Goal: Information Seeking & Learning: Learn about a topic

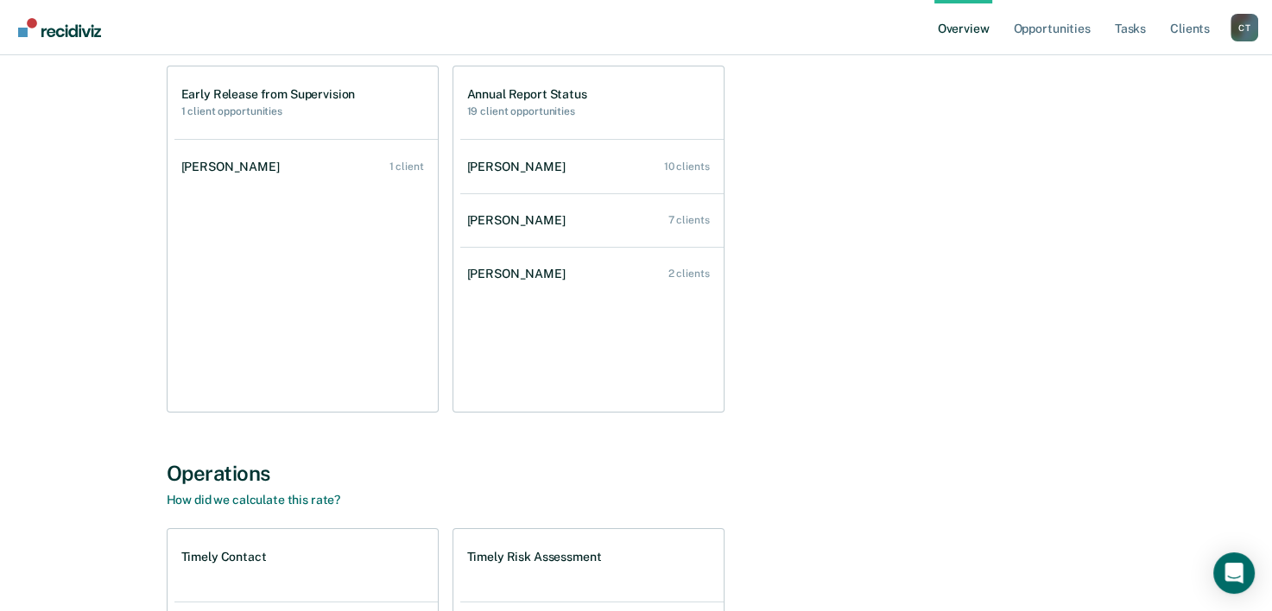
scroll to position [173, 0]
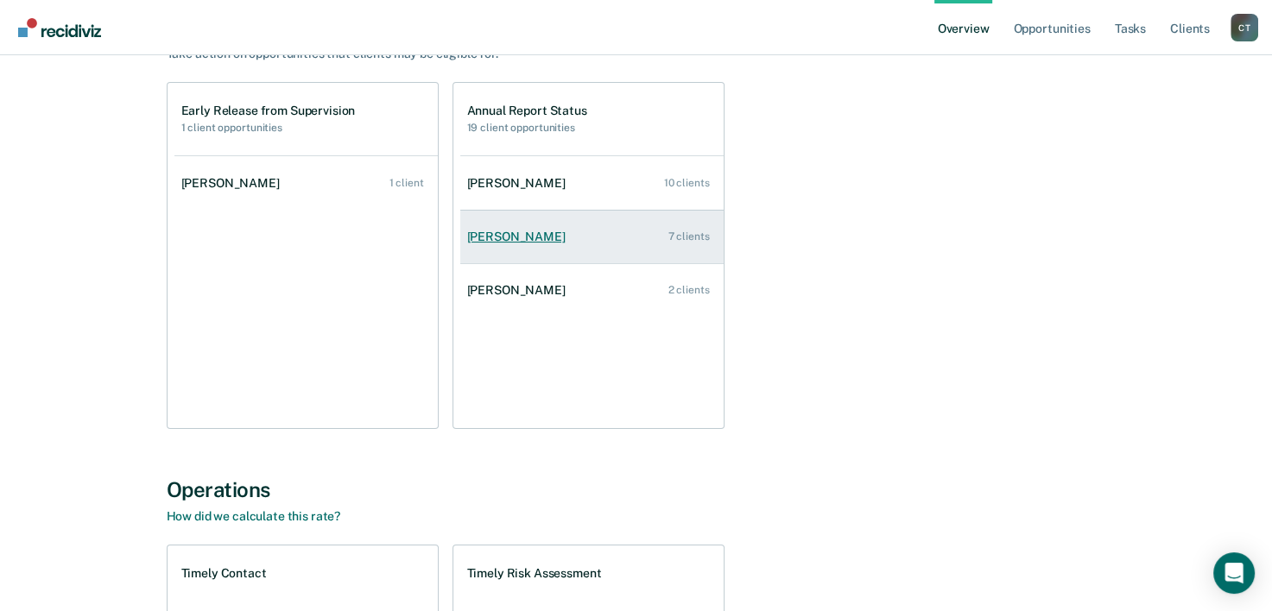
click at [495, 232] on div "[PERSON_NAME]" at bounding box center [519, 237] width 105 height 15
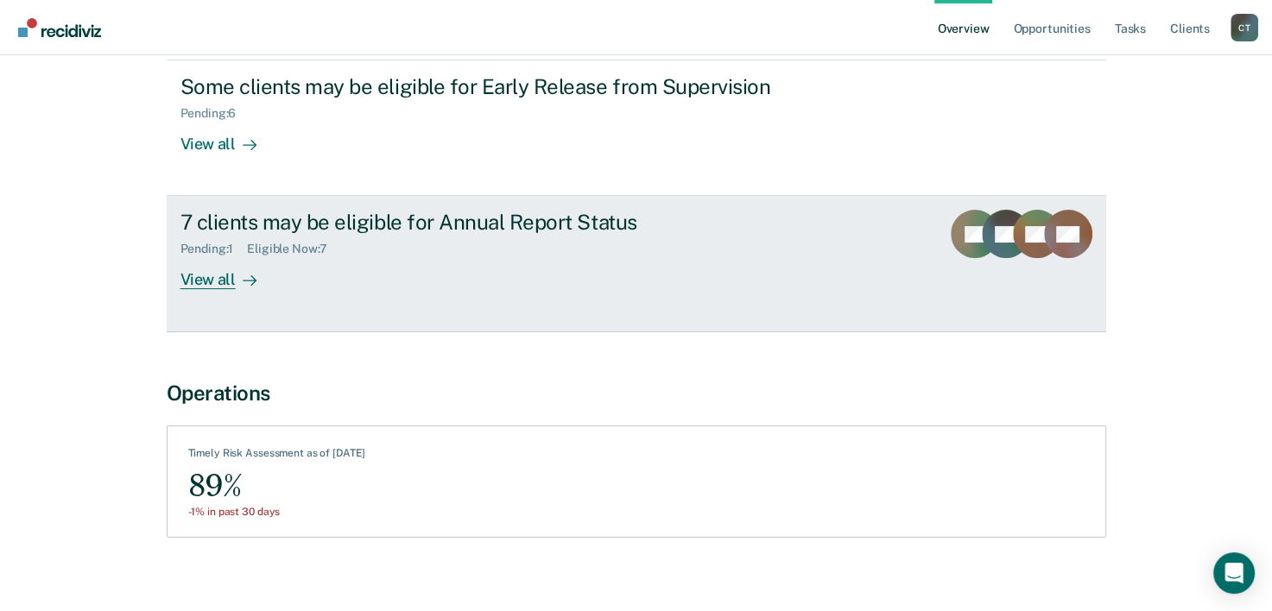
scroll to position [231, 0]
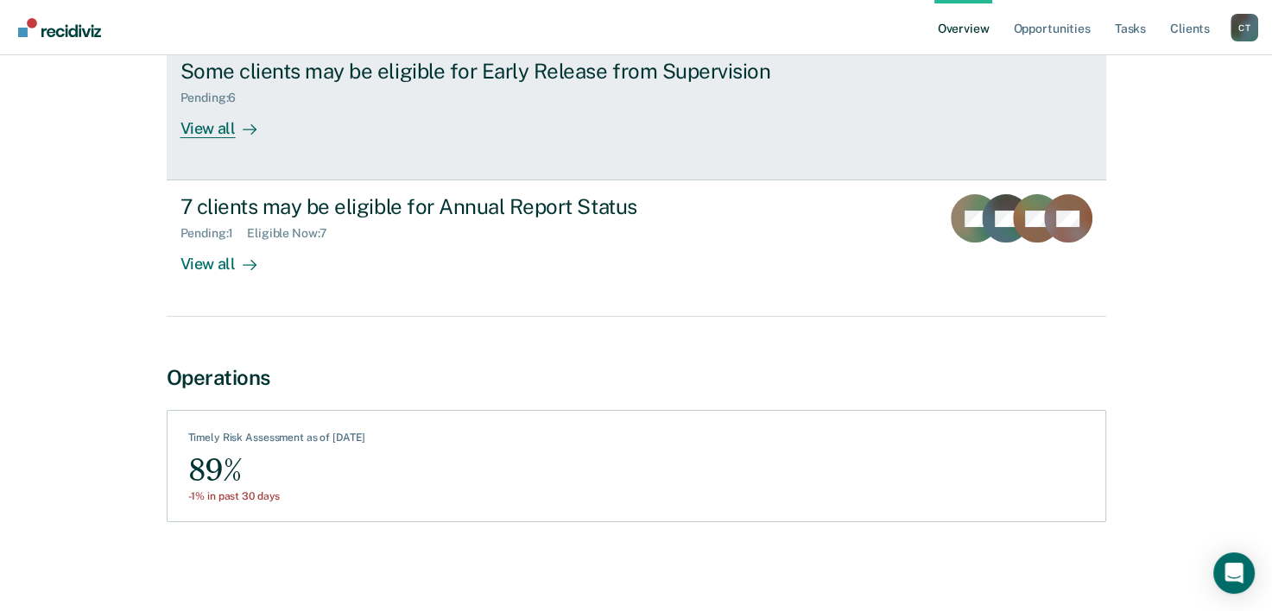
click at [232, 131] on div "View all" at bounding box center [229, 122] width 97 height 34
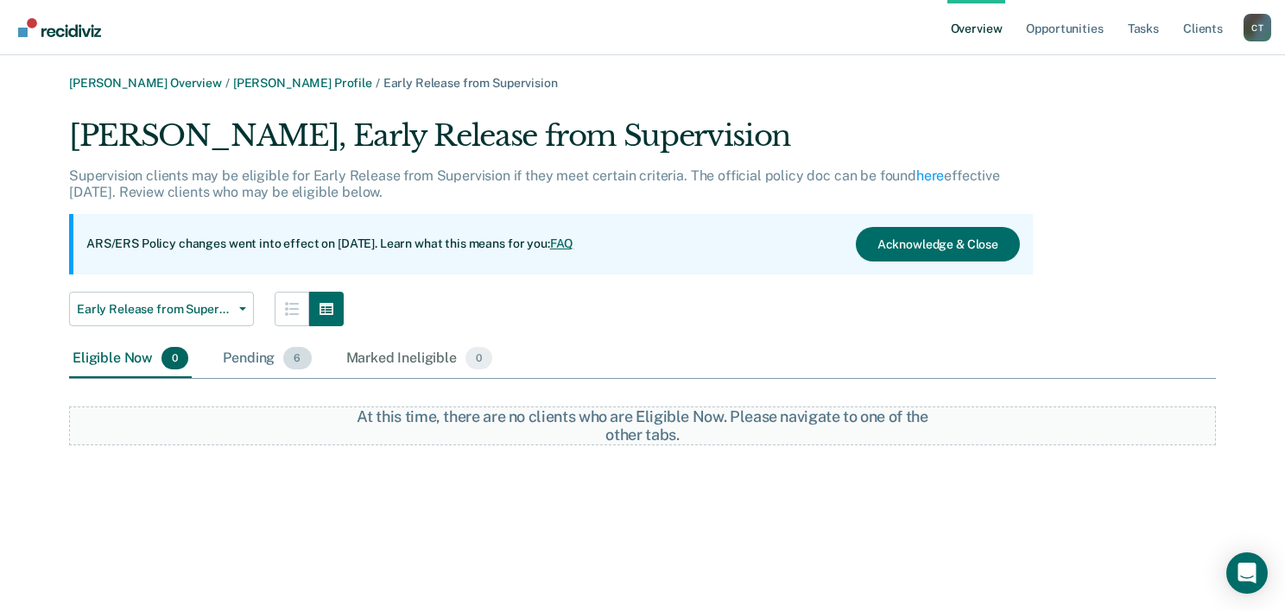
click at [257, 358] on div "Pending 6" at bounding box center [266, 359] width 95 height 38
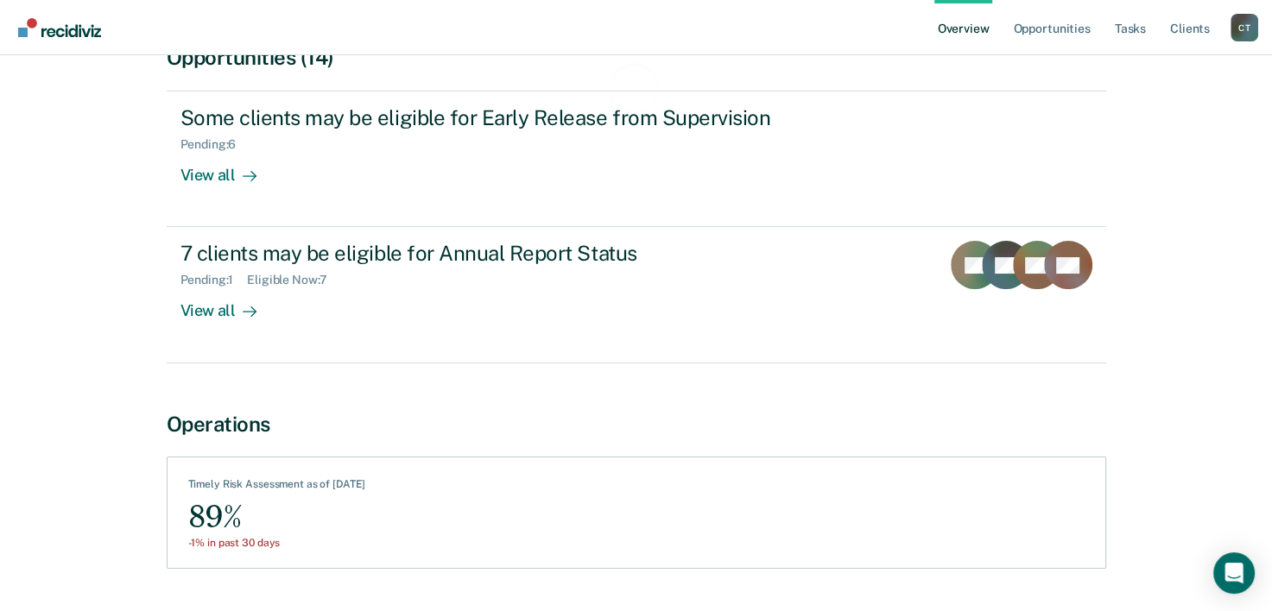
scroll to position [231, 0]
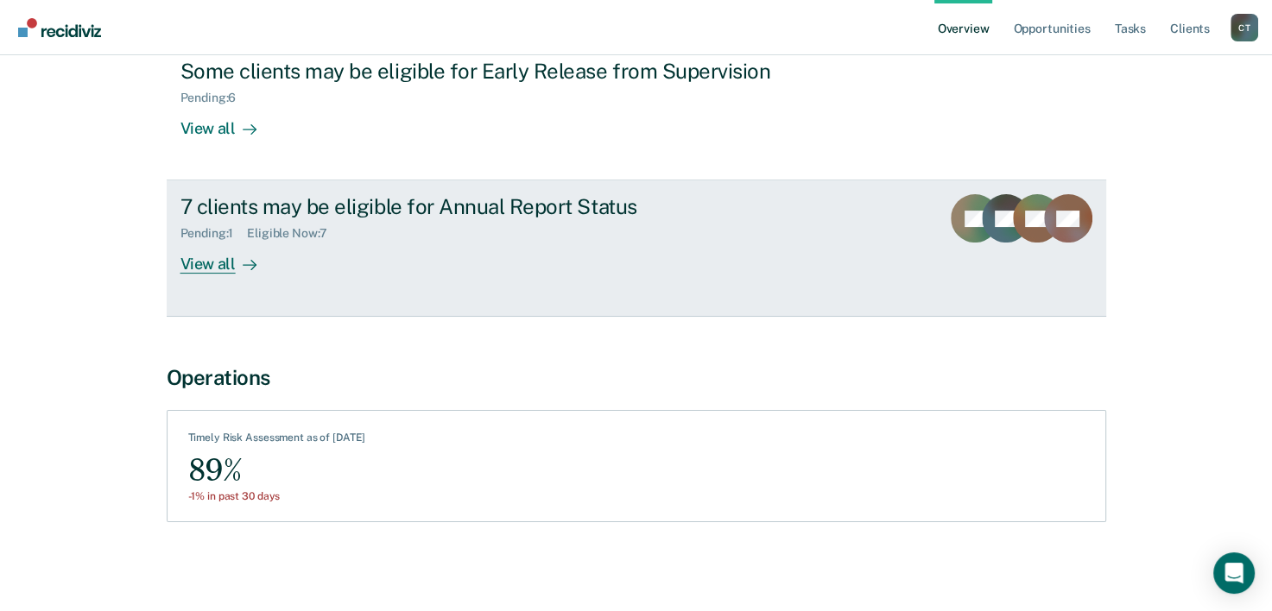
click at [200, 263] on div "View all" at bounding box center [229, 258] width 97 height 34
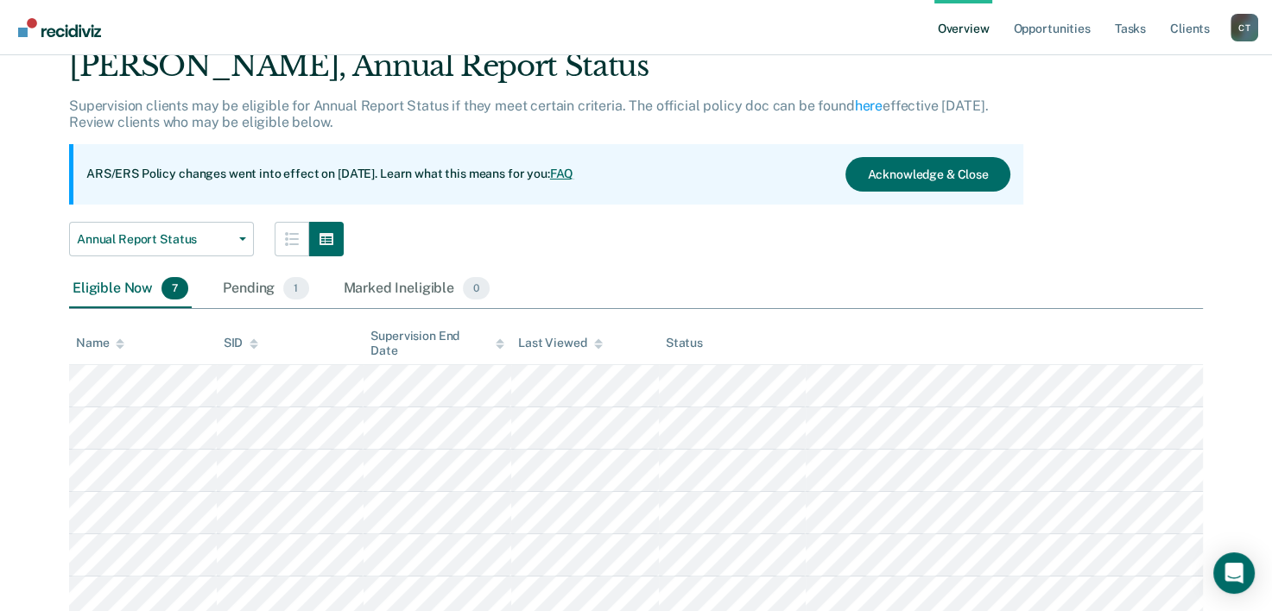
scroll to position [174, 0]
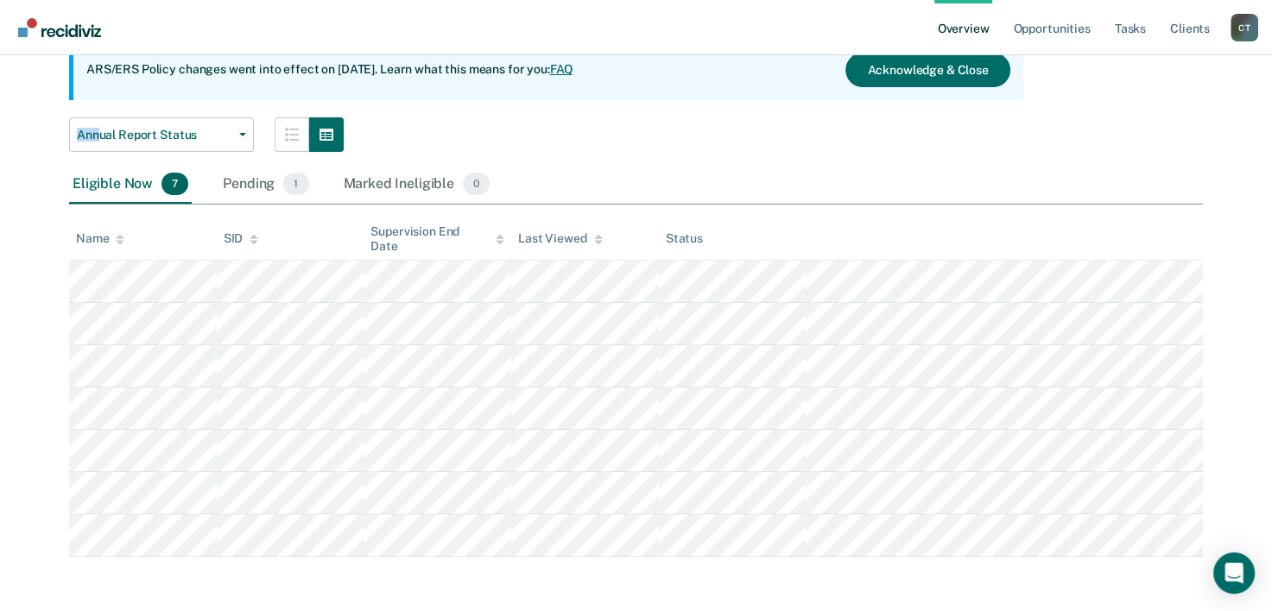
drag, startPoint x: 21, startPoint y: 121, endPoint x: 52, endPoint y: 122, distance: 31.1
click at [76, 122] on div "[PERSON_NAME] Overview / [PERSON_NAME] Profile / Annual Report Status [PERSON_N…" at bounding box center [636, 230] width 1231 height 656
click at [16, 128] on main "[PERSON_NAME] Overview / [PERSON_NAME] Profile / Annual Report Status [PERSON_N…" at bounding box center [636, 247] width 1272 height 732
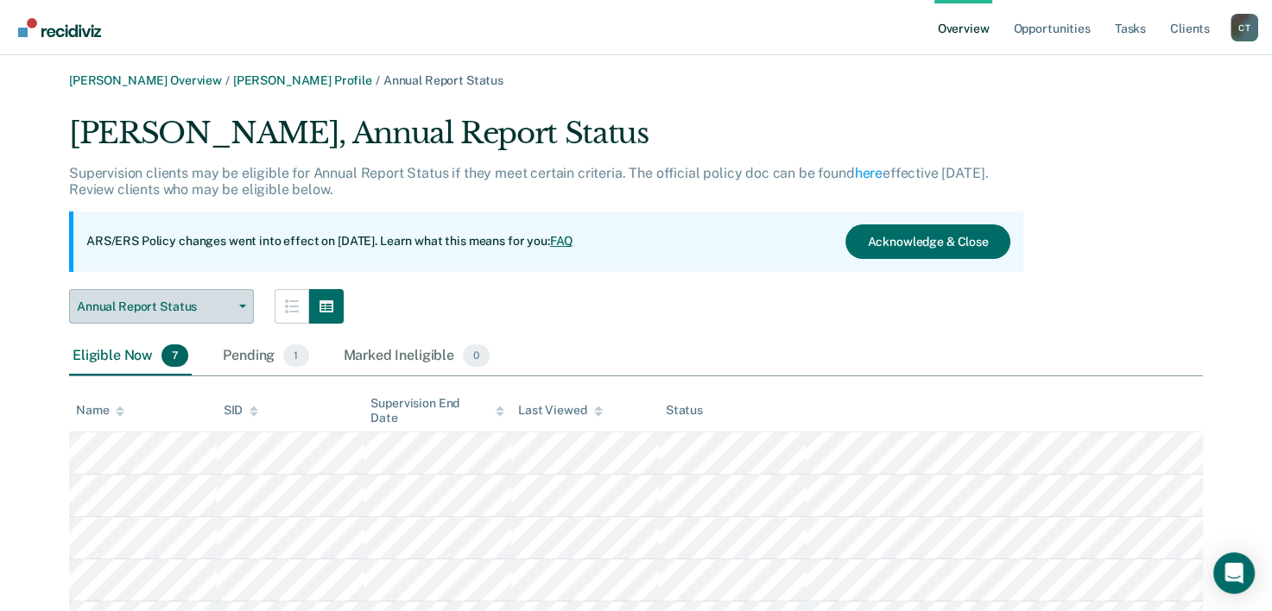
scroll to position [0, 0]
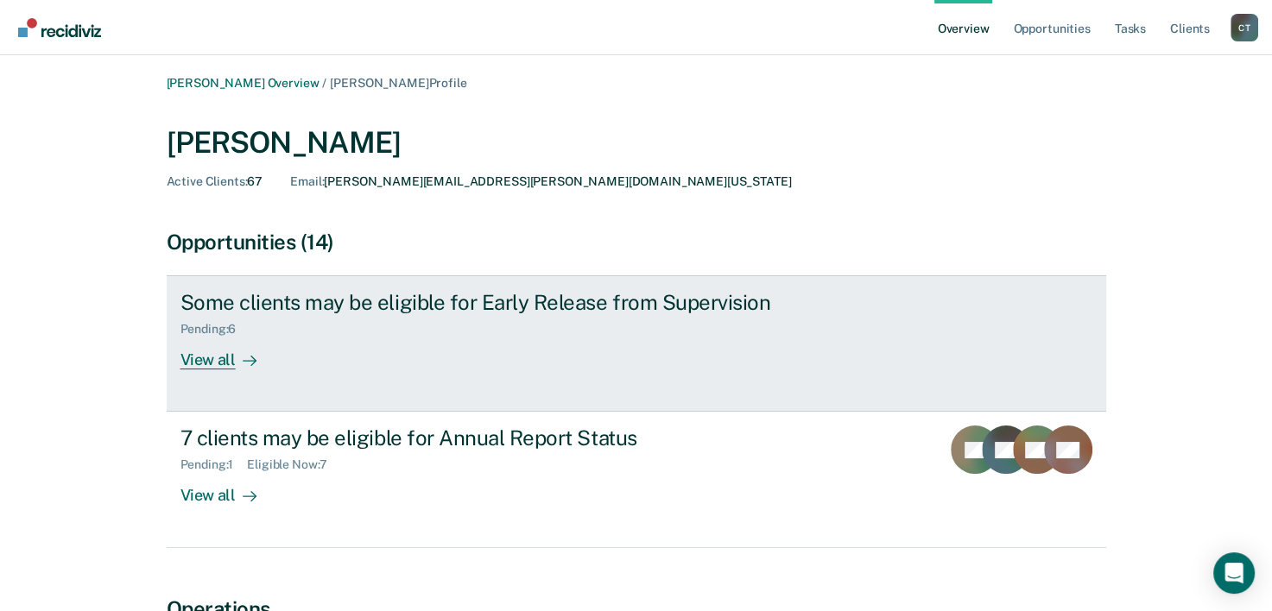
click at [225, 366] on div "View all" at bounding box center [229, 354] width 97 height 34
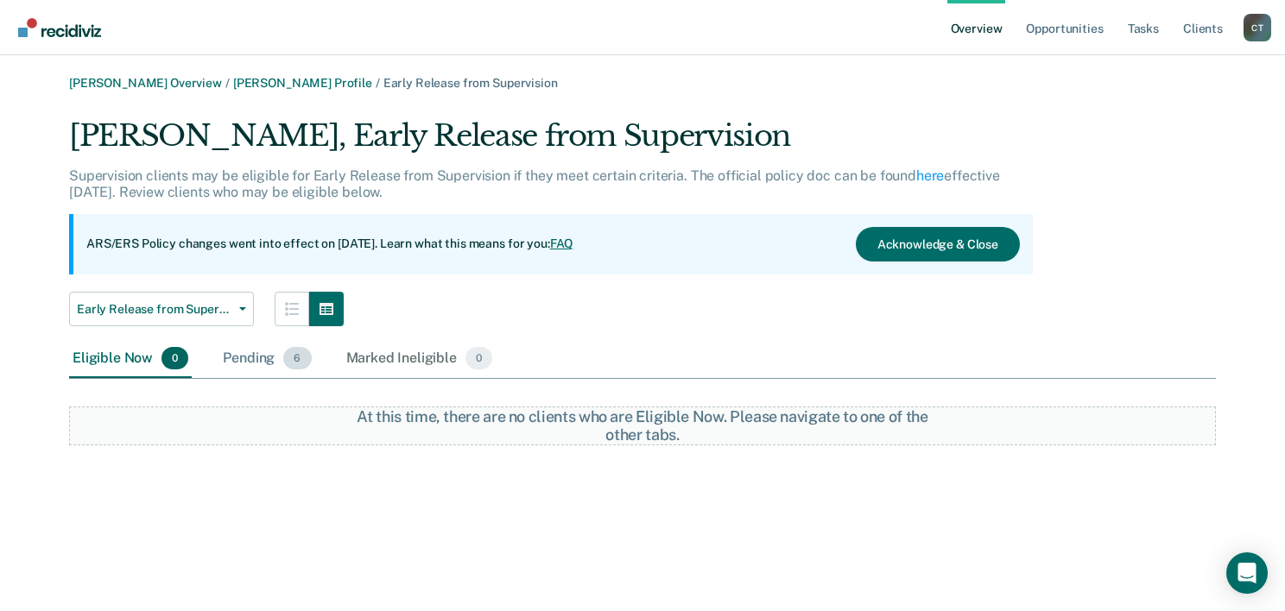
click at [263, 358] on div "Pending 6" at bounding box center [266, 359] width 95 height 38
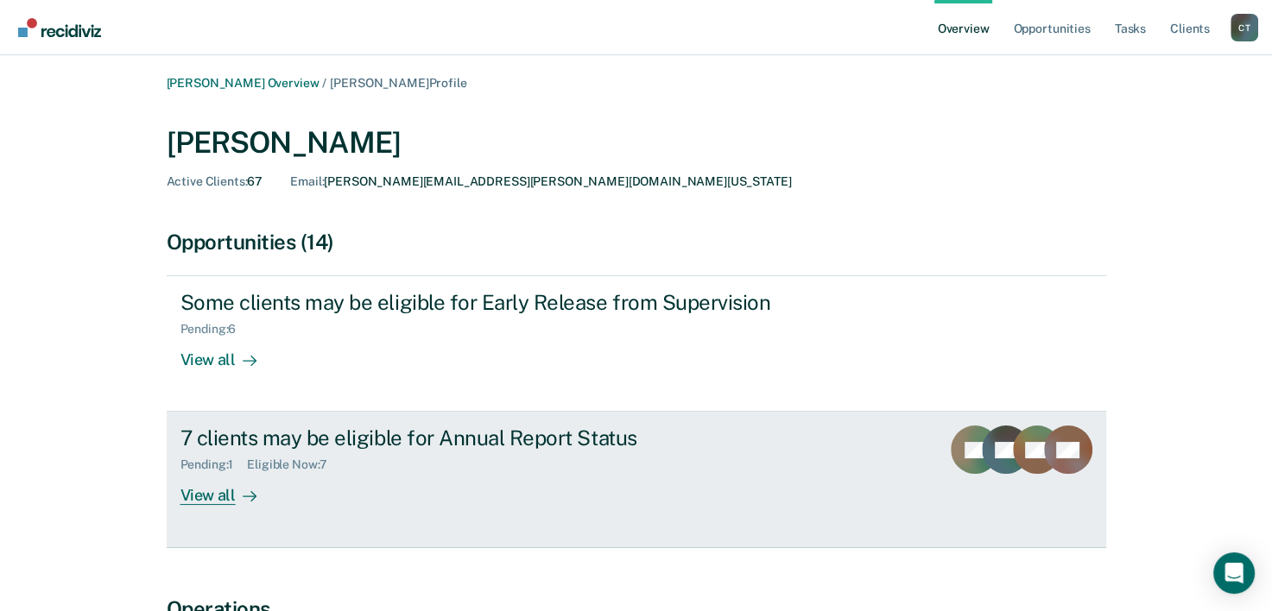
click at [197, 498] on div "View all" at bounding box center [229, 489] width 97 height 34
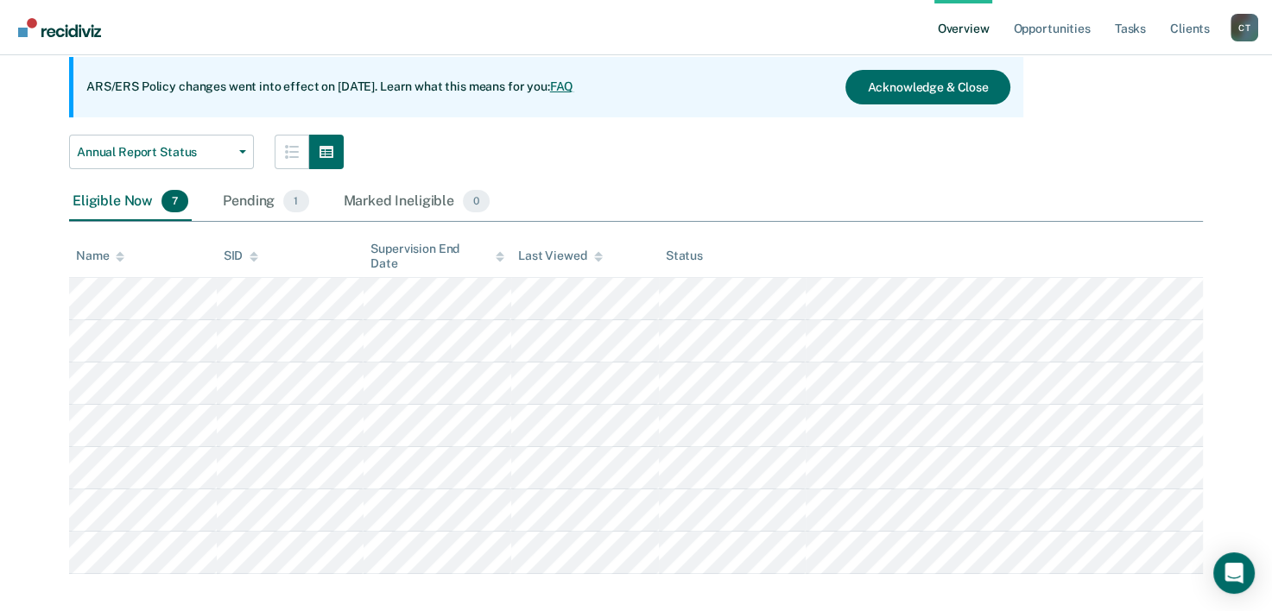
scroll to position [174, 0]
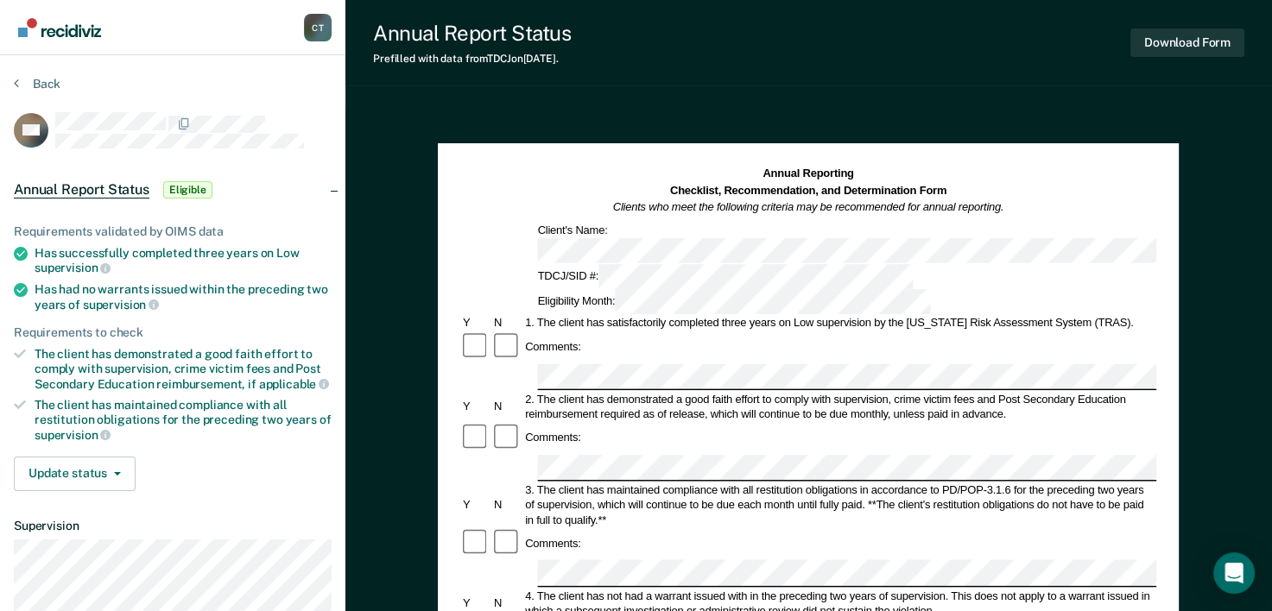
click at [239, 94] on div "Back" at bounding box center [173, 94] width 318 height 36
